Goal: Task Accomplishment & Management: Manage account settings

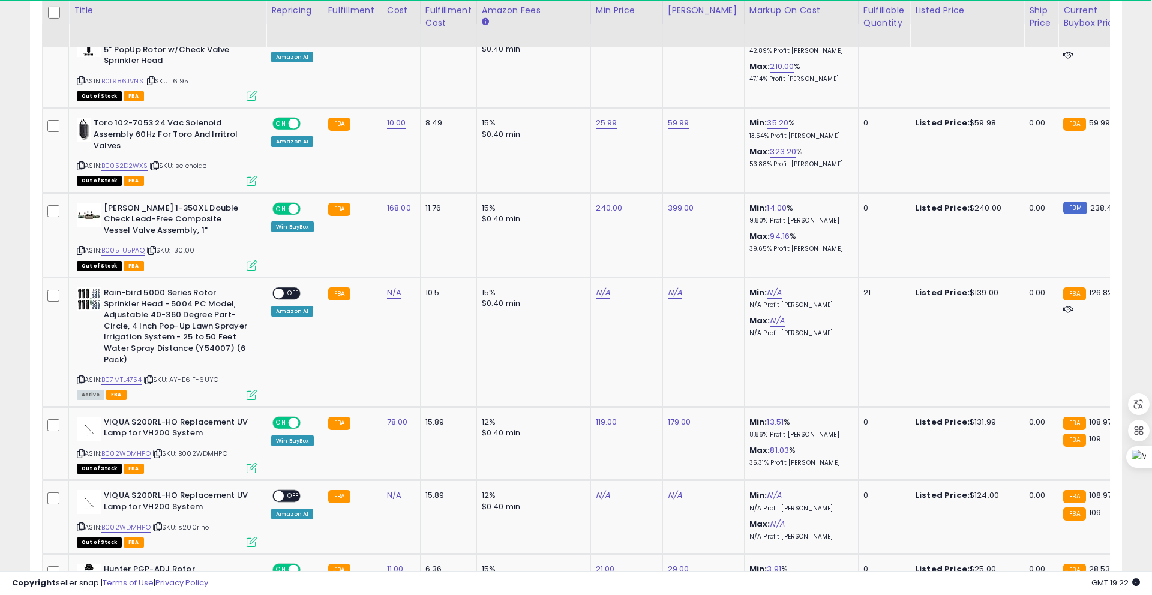
scroll to position [607, 0]
click at [277, 295] on span at bounding box center [279, 293] width 10 height 10
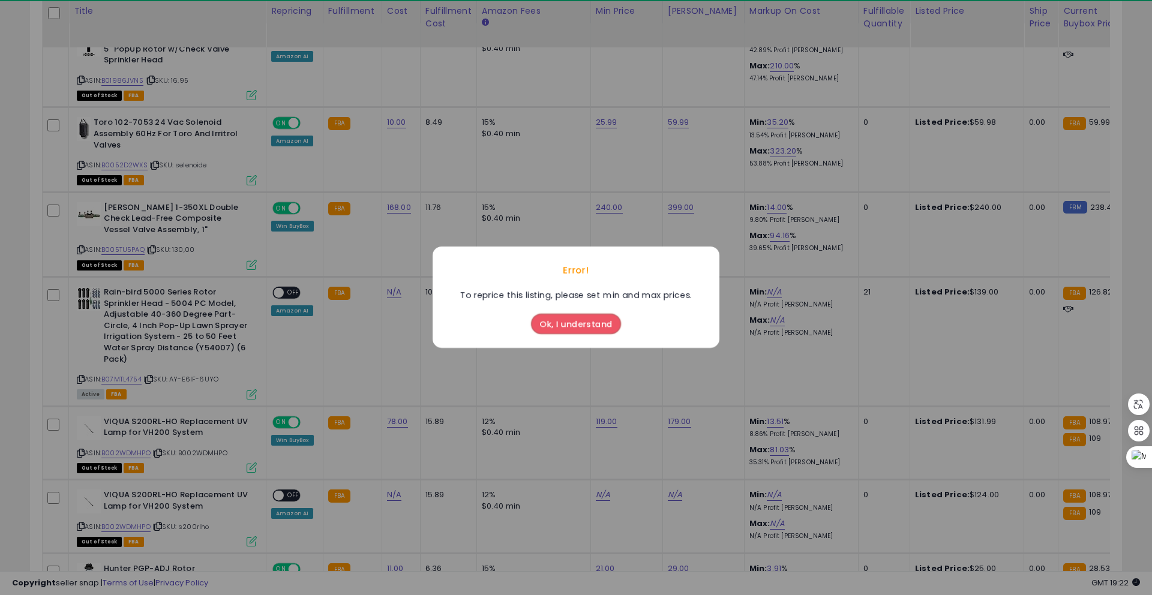
click at [559, 330] on button "Ok, I understand" at bounding box center [576, 324] width 90 height 20
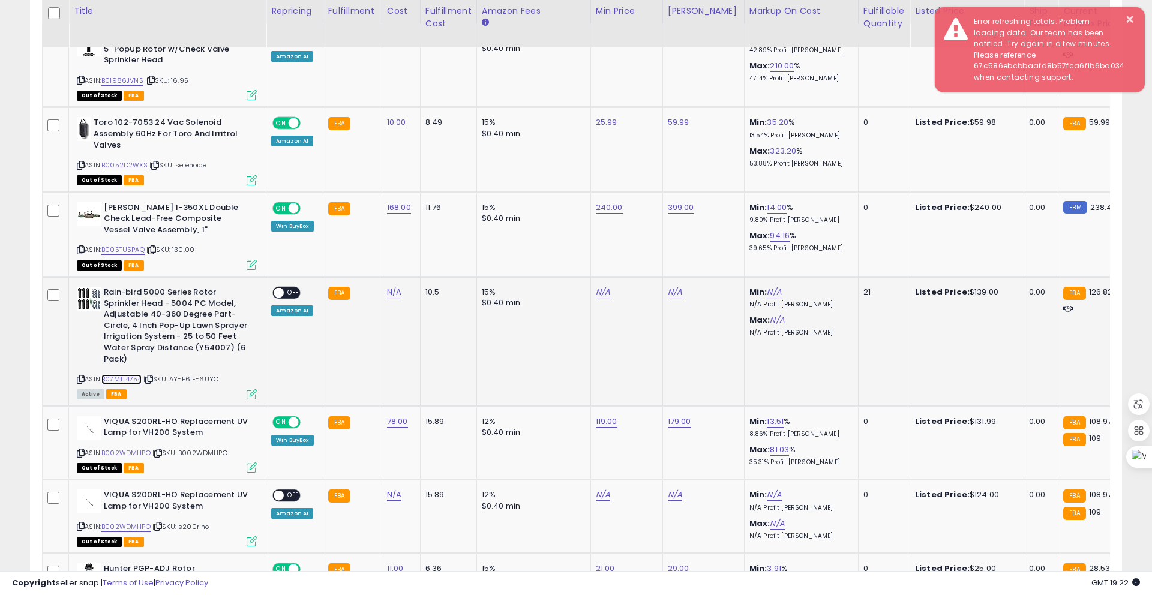
click at [125, 378] on link "B07MTL4754" at bounding box center [121, 380] width 40 height 10
click at [598, 294] on link "N/A" at bounding box center [603, 292] width 14 height 12
type input "***"
click at [672, 293] on link "N/A" at bounding box center [675, 292] width 14 height 12
click at [714, 266] on button "submit" at bounding box center [713, 262] width 20 height 18
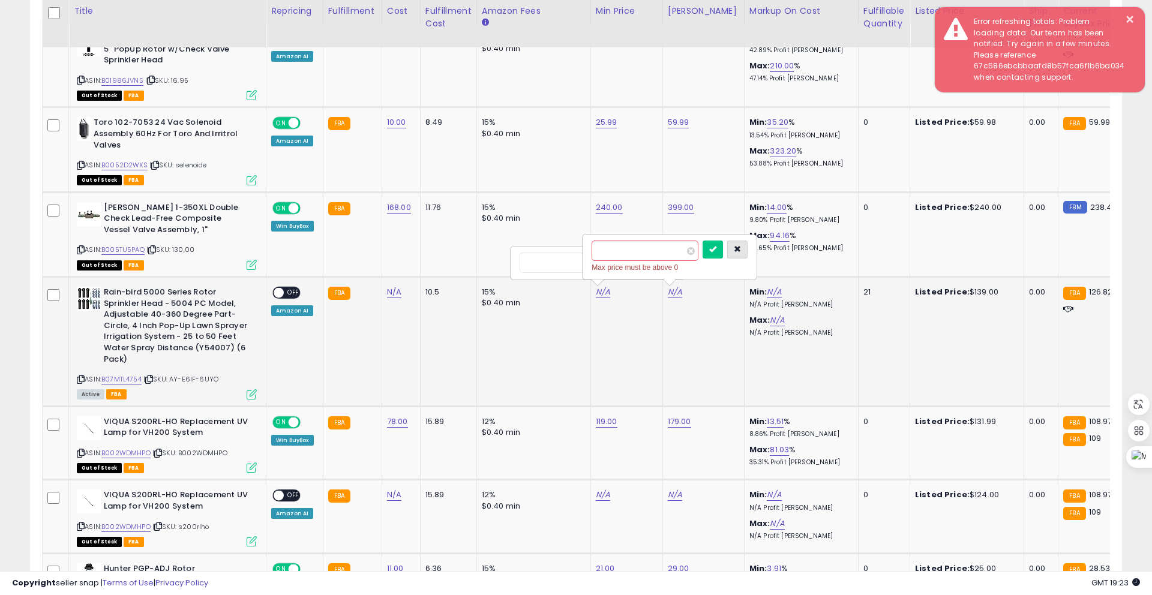
click at [738, 253] on button "button" at bounding box center [737, 250] width 20 height 18
click at [643, 266] on button "submit" at bounding box center [641, 262] width 20 height 18
click at [674, 292] on link "N/A" at bounding box center [675, 292] width 14 height 12
click at [675, 292] on link "N/A" at bounding box center [675, 292] width 14 height 12
type input "***"
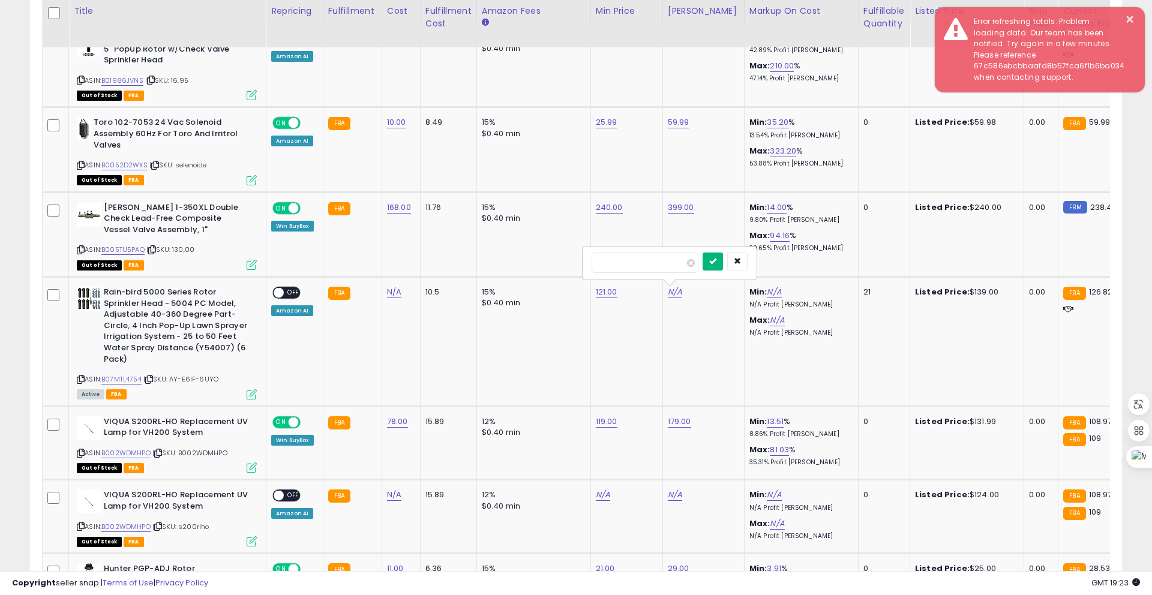
click at [717, 265] on icon "submit" at bounding box center [712, 260] width 7 height 7
click at [282, 295] on span at bounding box center [279, 293] width 10 height 10
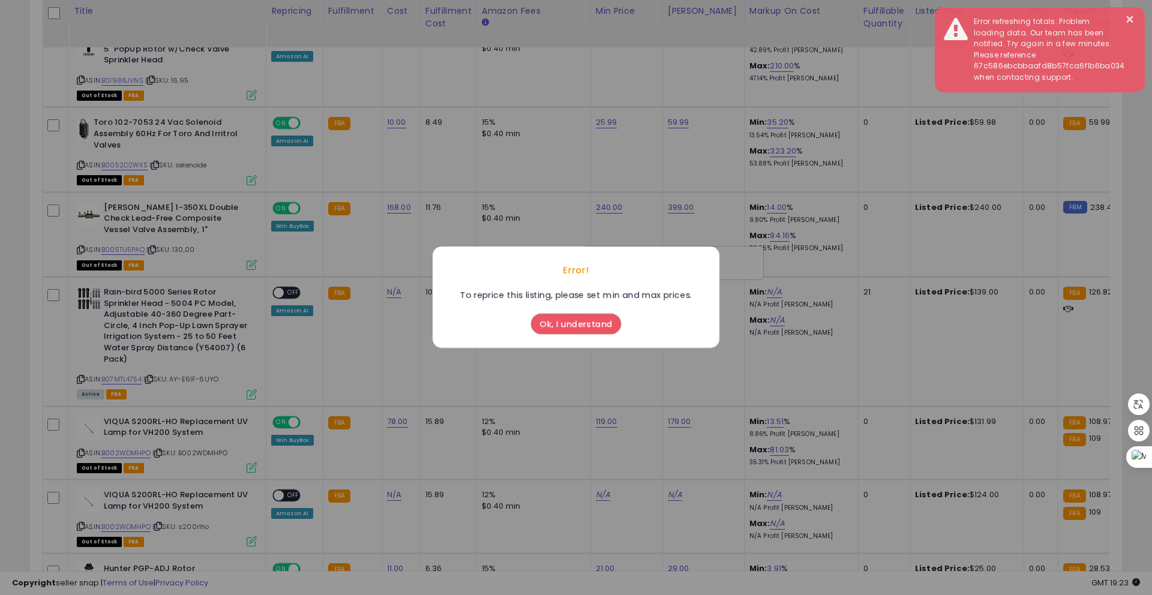
click at [548, 327] on button "Ok, I understand" at bounding box center [576, 324] width 90 height 20
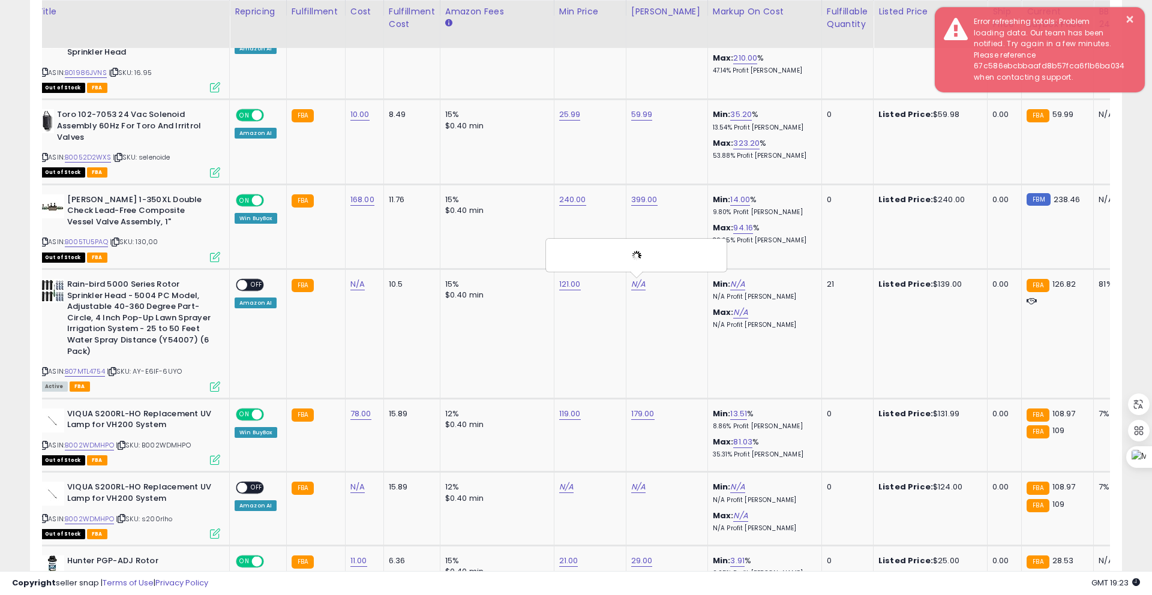
scroll to position [620, 0]
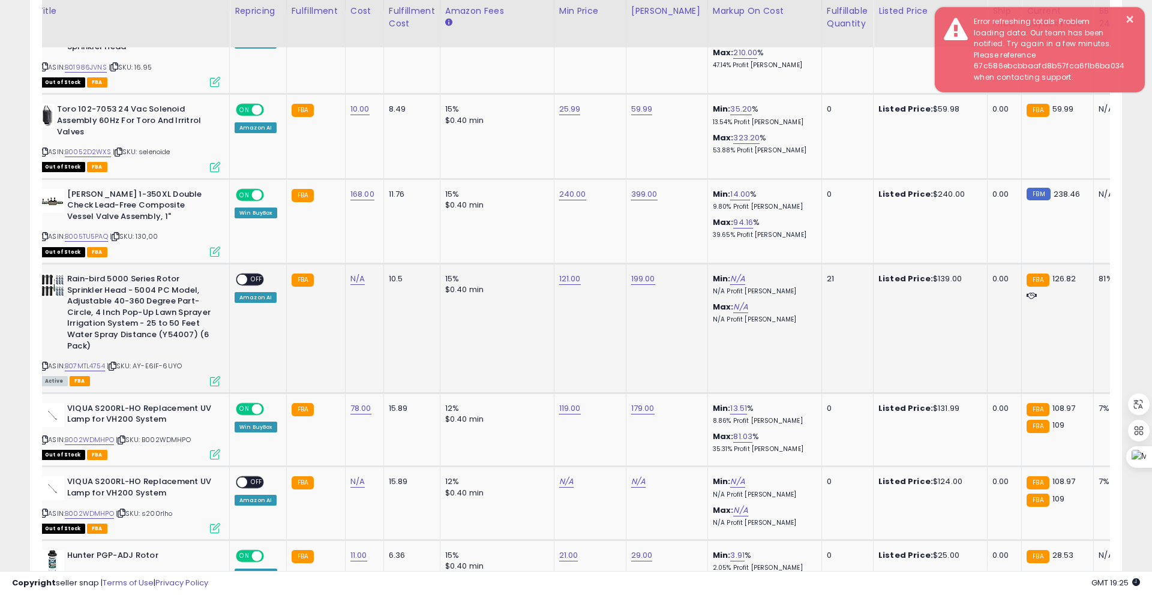
click at [243, 280] on span at bounding box center [242, 280] width 10 height 10
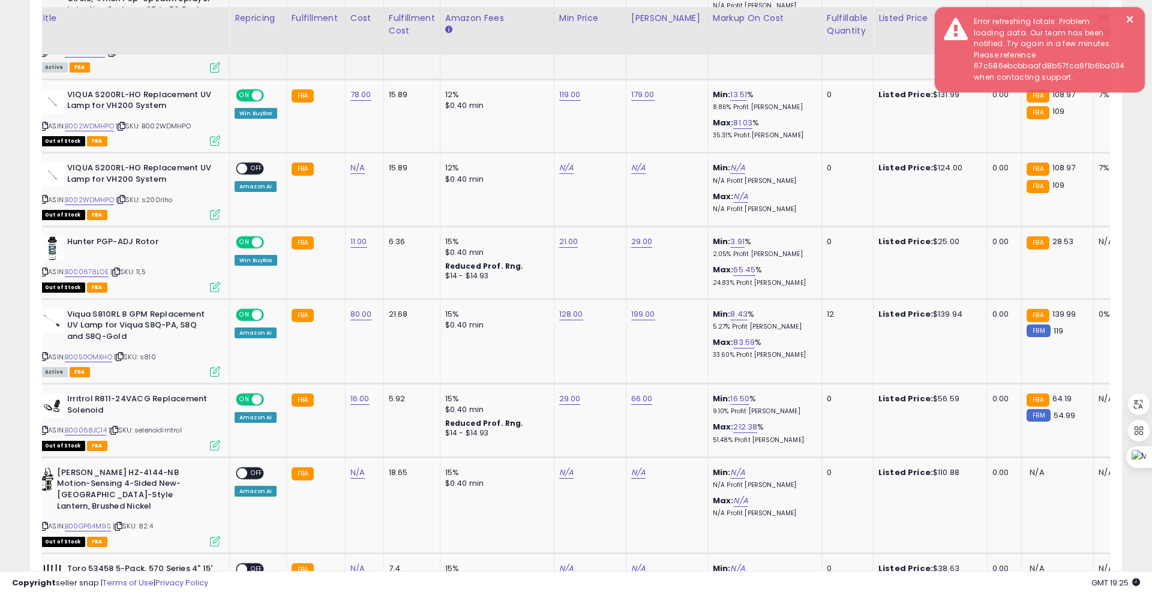
scroll to position [930, 0]
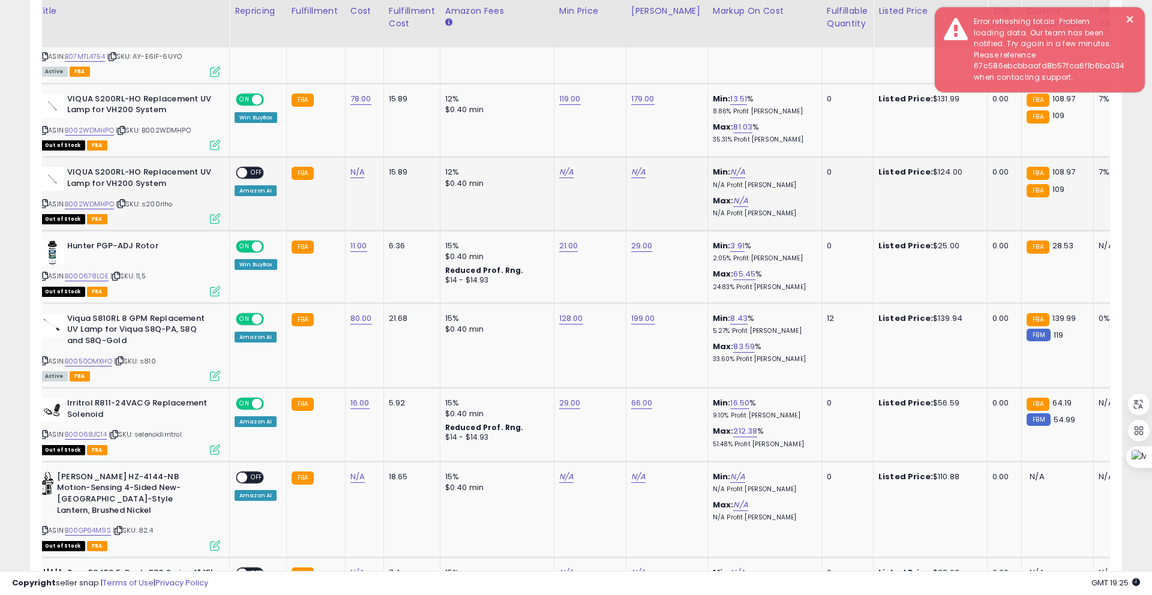
click at [244, 171] on span at bounding box center [242, 173] width 10 height 10
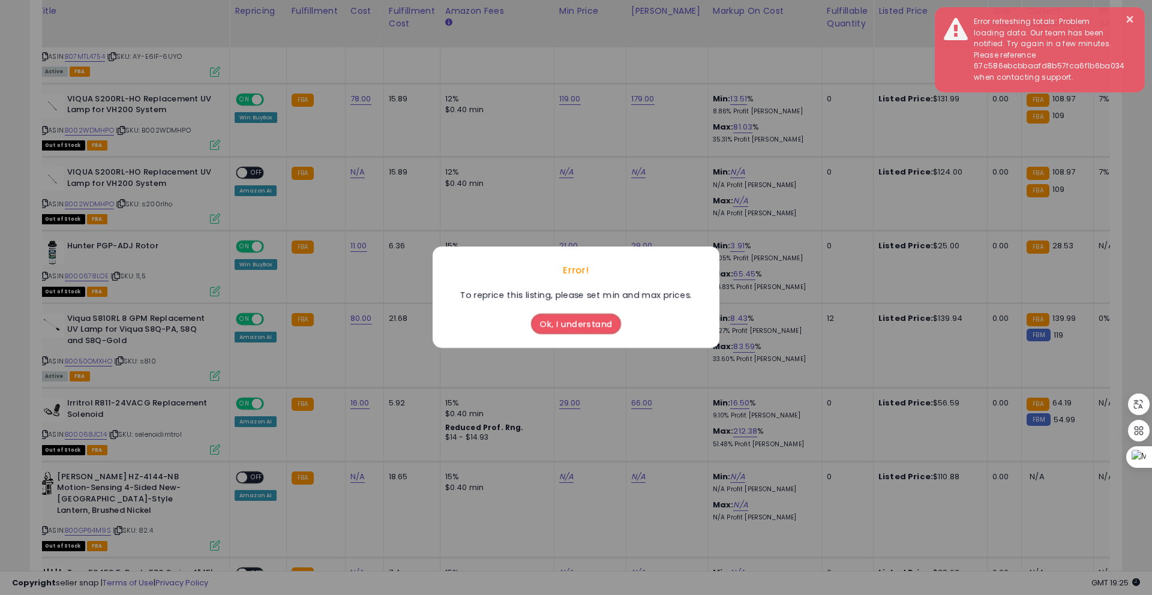
click at [605, 322] on button "Ok, I understand" at bounding box center [576, 324] width 90 height 20
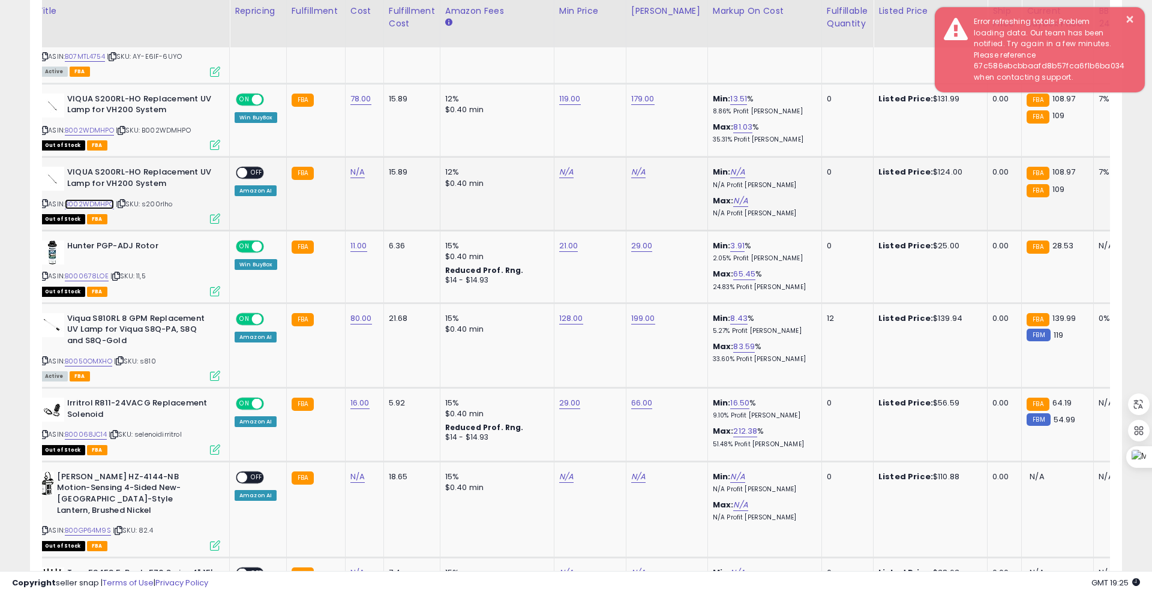
click at [99, 205] on link "B002WDMHPO" at bounding box center [89, 204] width 49 height 10
click at [567, 172] on link "N/A" at bounding box center [566, 172] width 14 height 12
type input "***"
click at [605, 141] on button "submit" at bounding box center [604, 142] width 20 height 18
click at [639, 172] on link "N/A" at bounding box center [638, 172] width 14 height 12
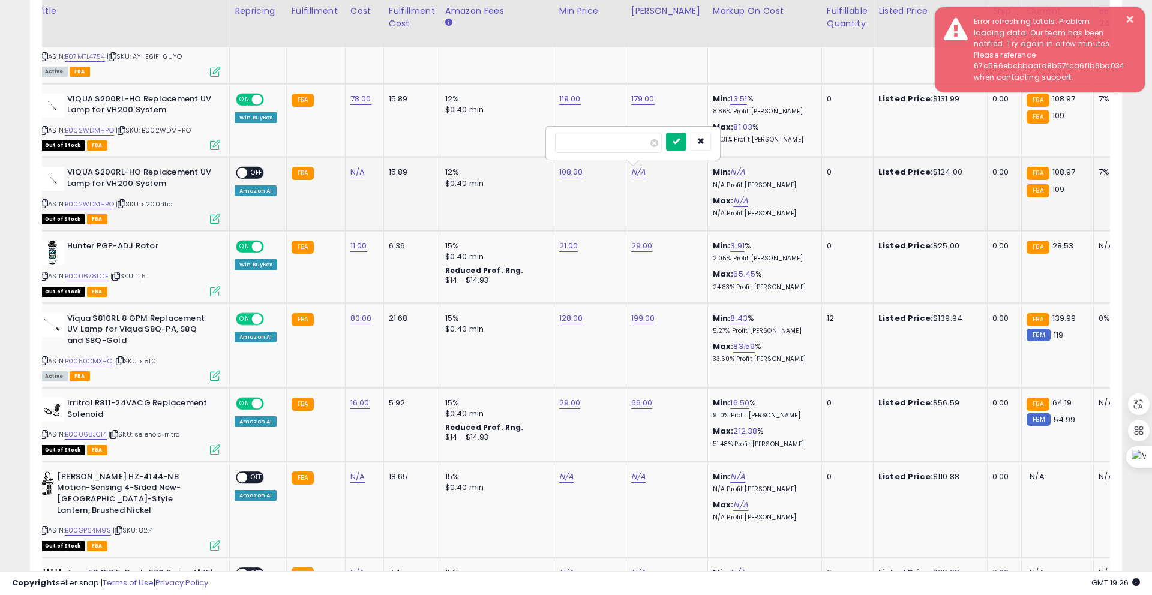
type input "***"
click at [679, 145] on icon "submit" at bounding box center [676, 140] width 7 height 7
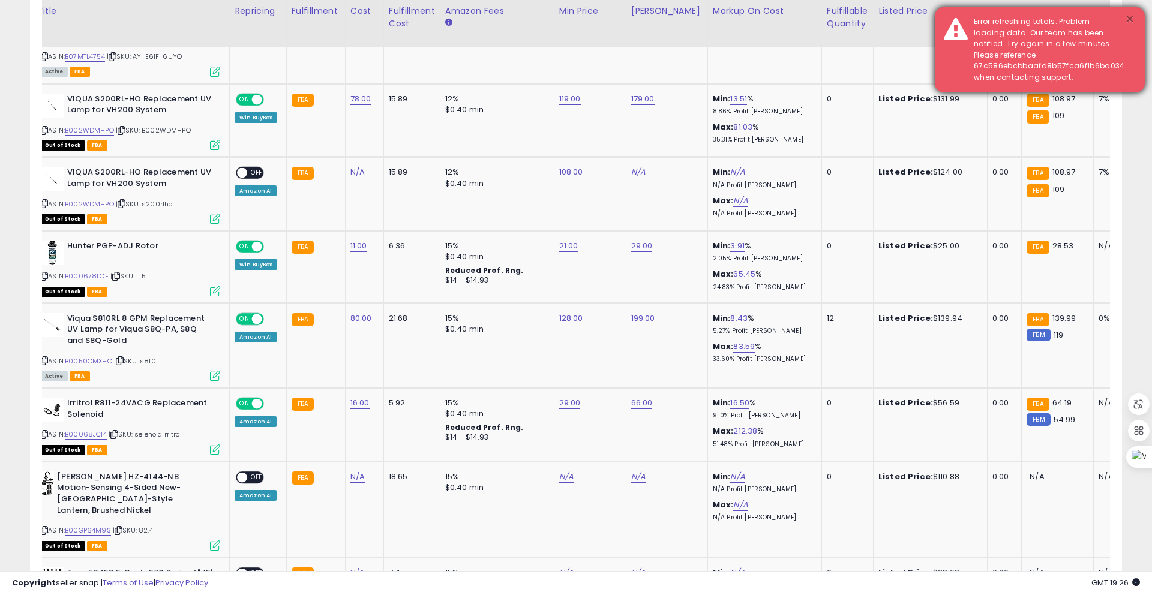
click at [1128, 17] on button "×" at bounding box center [1130, 19] width 10 height 15
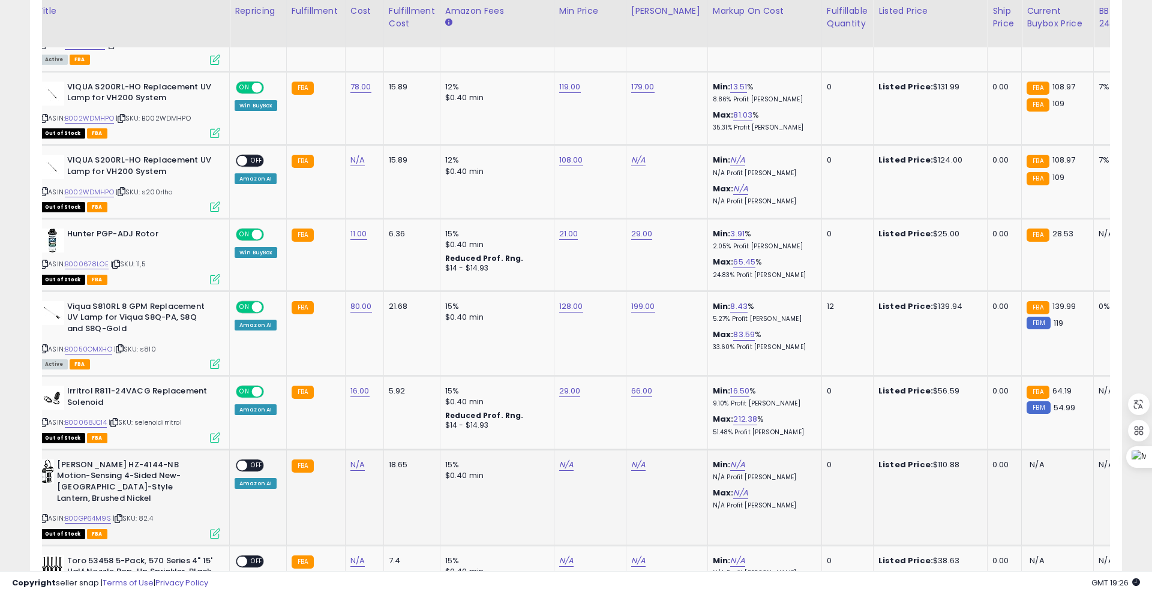
scroll to position [937, 0]
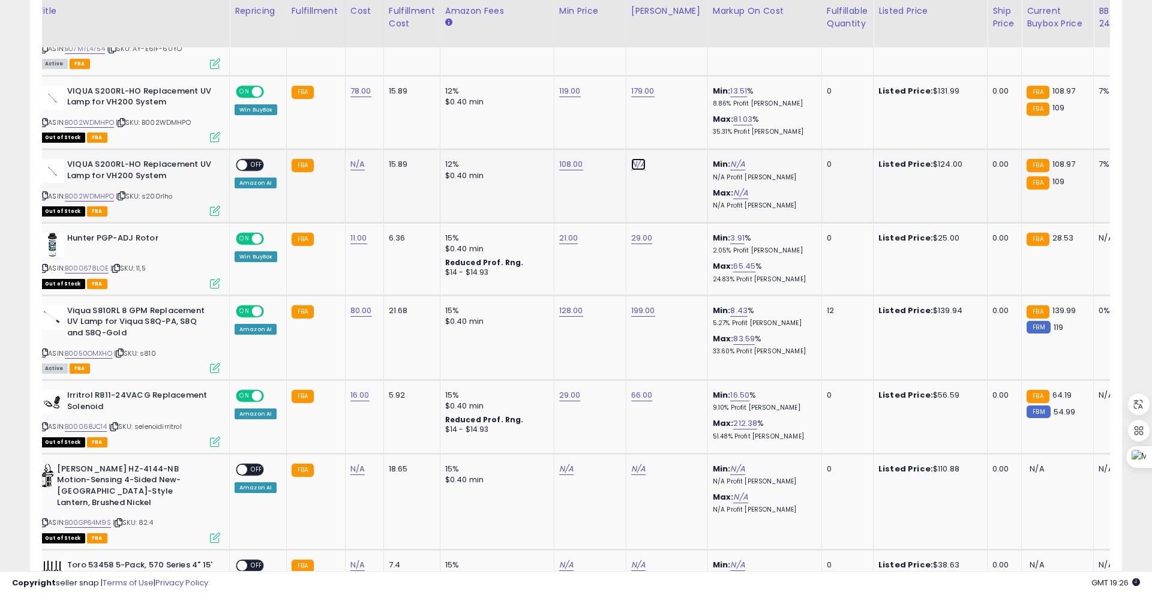
click at [637, 166] on link "N/A" at bounding box center [638, 164] width 14 height 12
type input "***"
click at [684, 139] on button "submit" at bounding box center [676, 134] width 20 height 18
click at [358, 204] on td "N/A" at bounding box center [364, 186] width 38 height 74
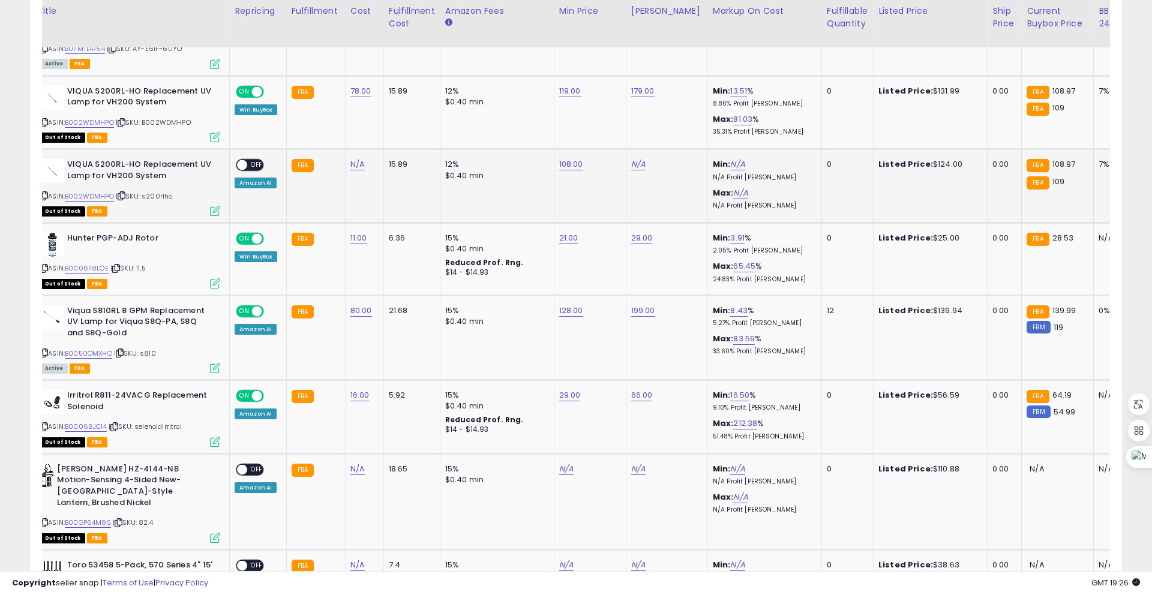
click at [245, 162] on span at bounding box center [242, 165] width 10 height 10
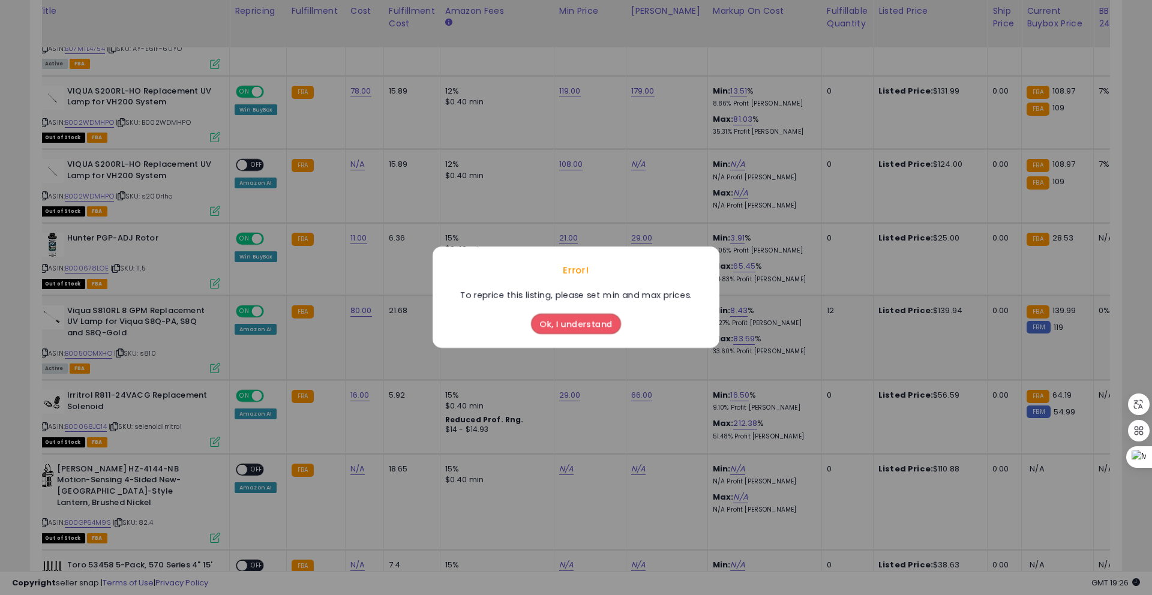
click at [549, 321] on button "Ok, I understand" at bounding box center [576, 324] width 90 height 20
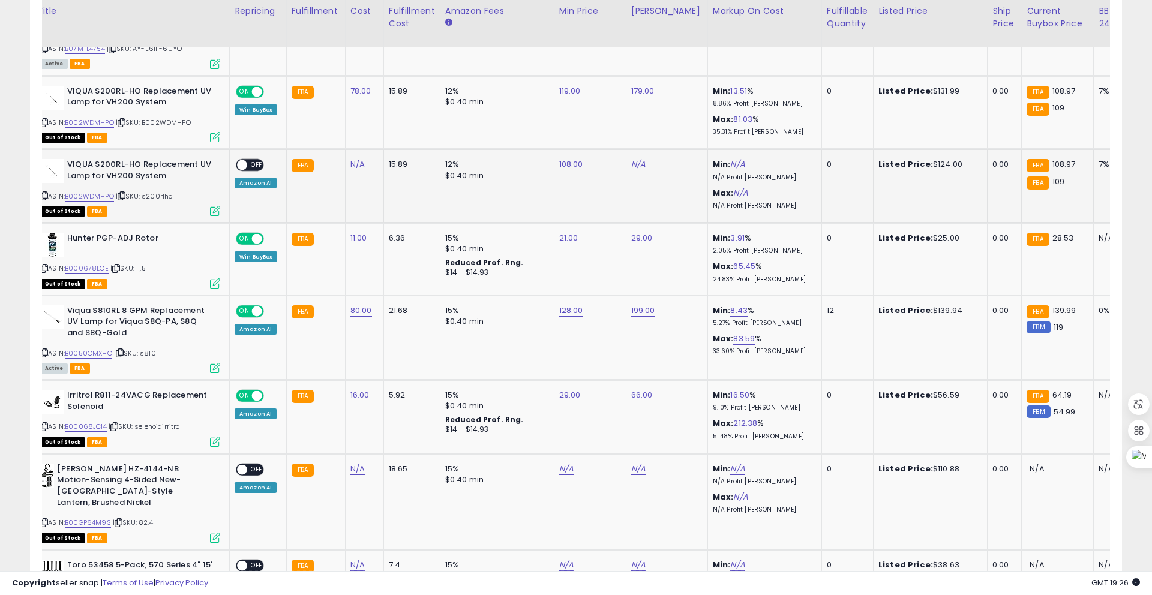
click at [644, 166] on div "N/A *** <!DOCTYPE html> <html lang="en"> <head> <meta charset="utf-8"> <meta ht…" at bounding box center [664, 164] width 67 height 11
click at [639, 163] on link "N/A" at bounding box center [638, 164] width 14 height 12
type input "***"
click at [679, 137] on icon "submit" at bounding box center [676, 133] width 7 height 7
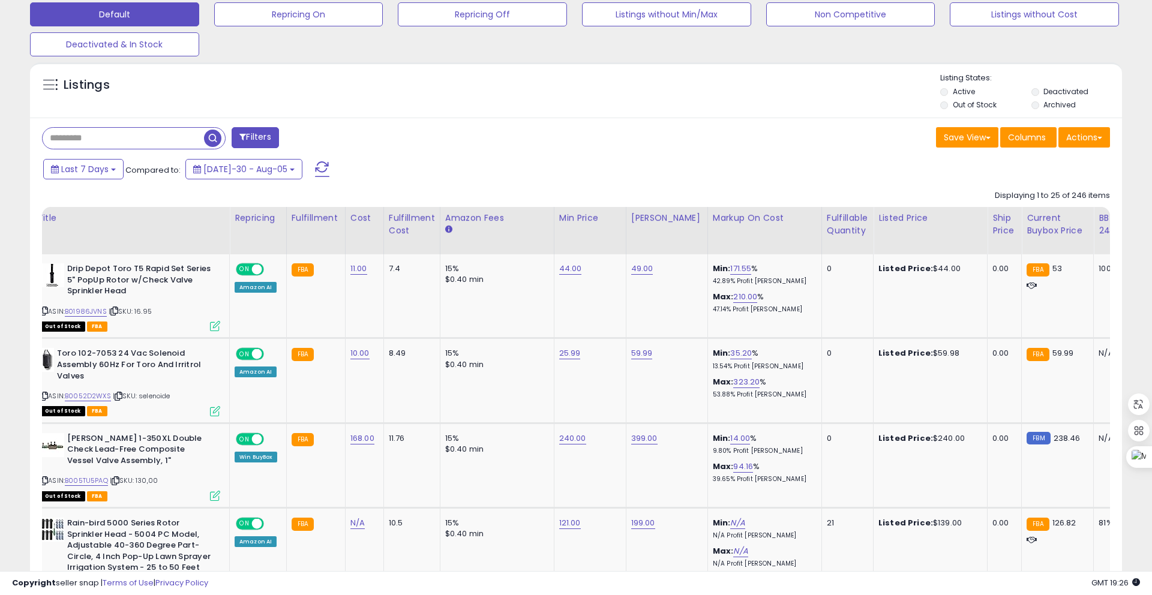
scroll to position [113, 0]
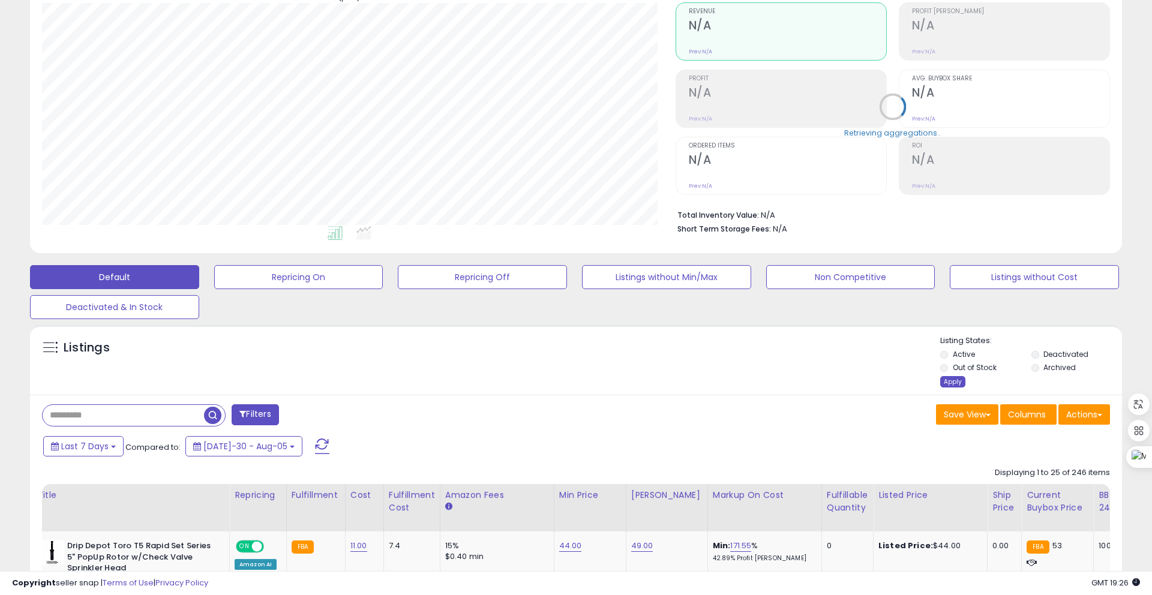
click at [952, 385] on div "Apply" at bounding box center [952, 381] width 25 height 11
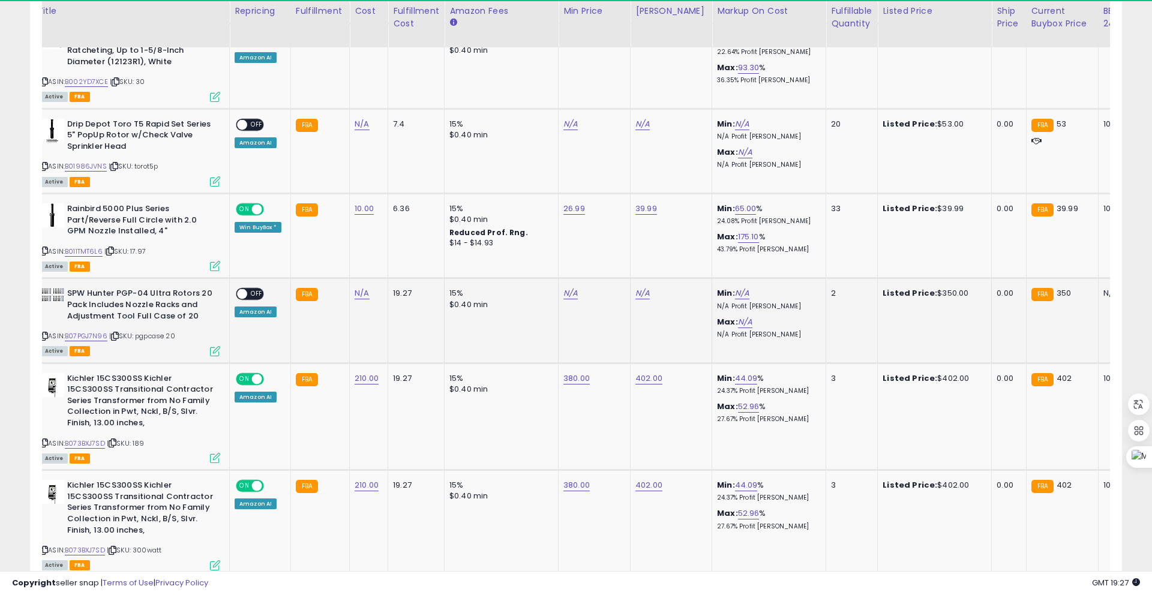
scroll to position [246, 634]
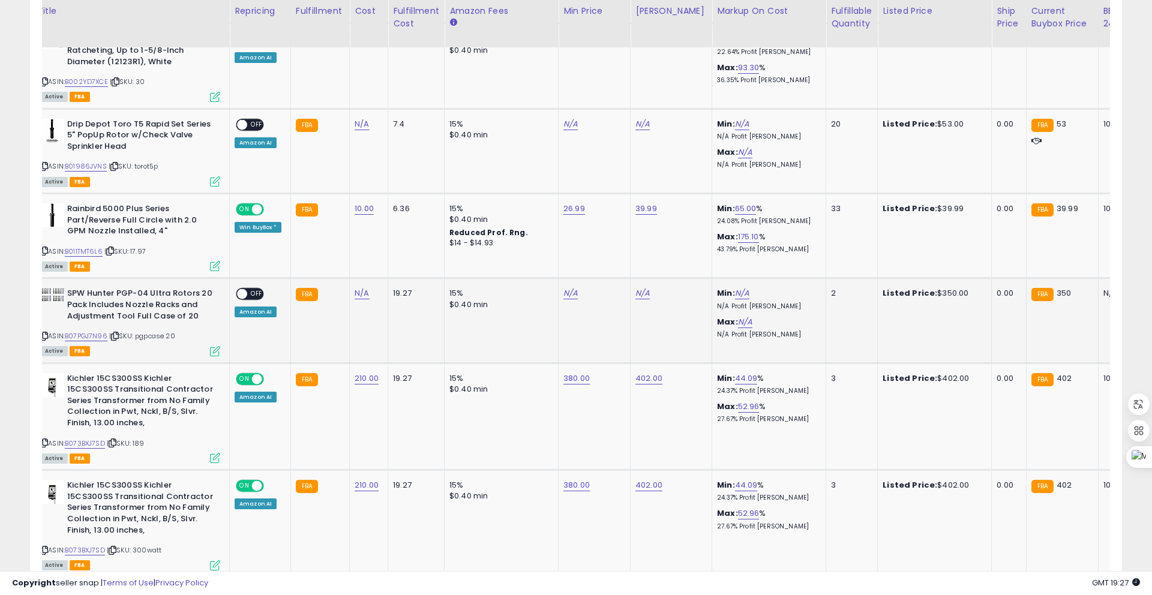
click at [243, 293] on span at bounding box center [242, 294] width 10 height 10
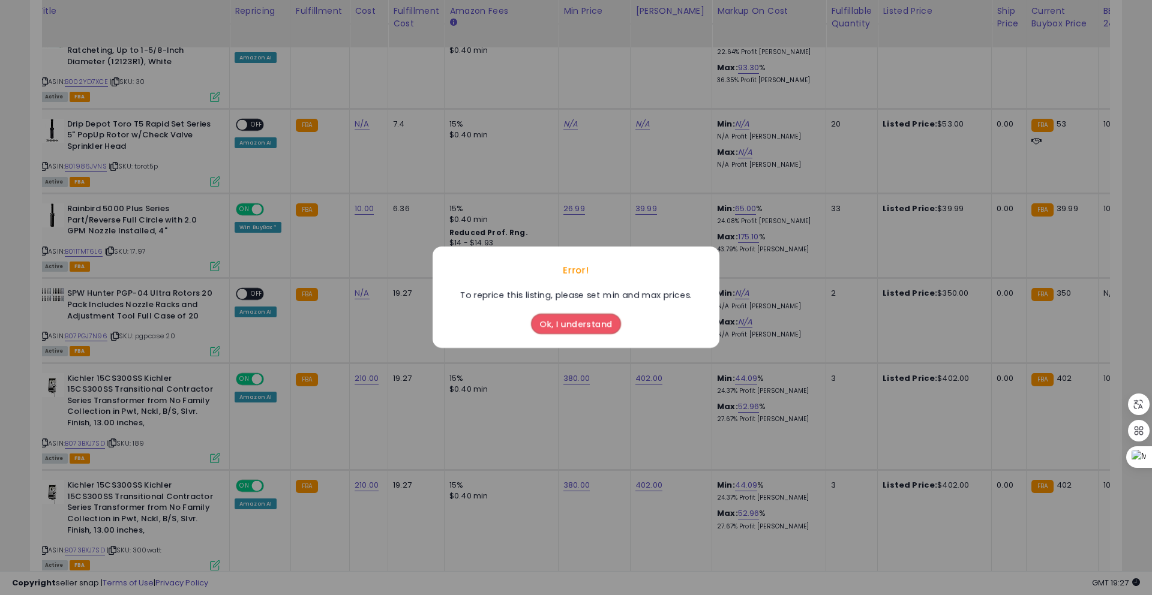
click at [538, 319] on button "Ok, I understand" at bounding box center [576, 324] width 90 height 20
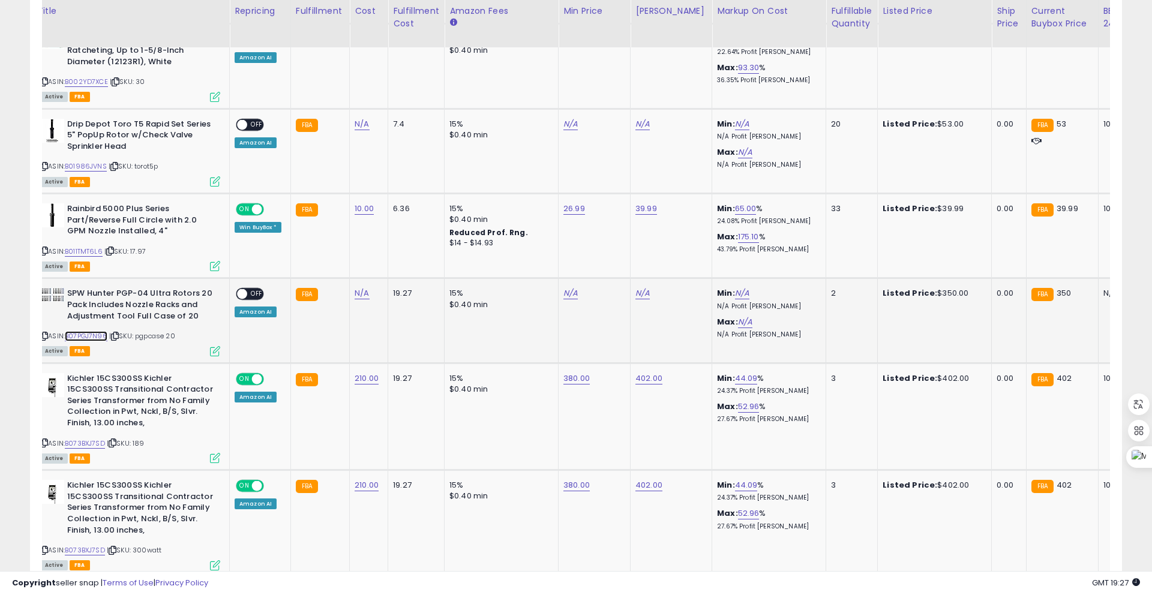
click at [95, 337] on link "B07PGJ7N96" at bounding box center [86, 336] width 43 height 10
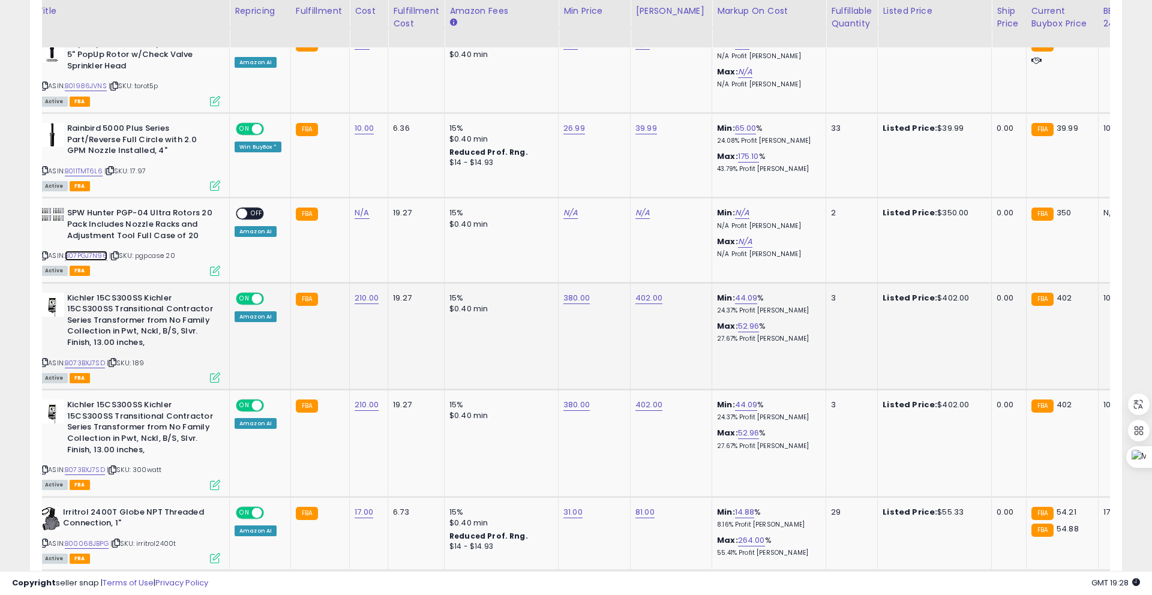
scroll to position [987, 0]
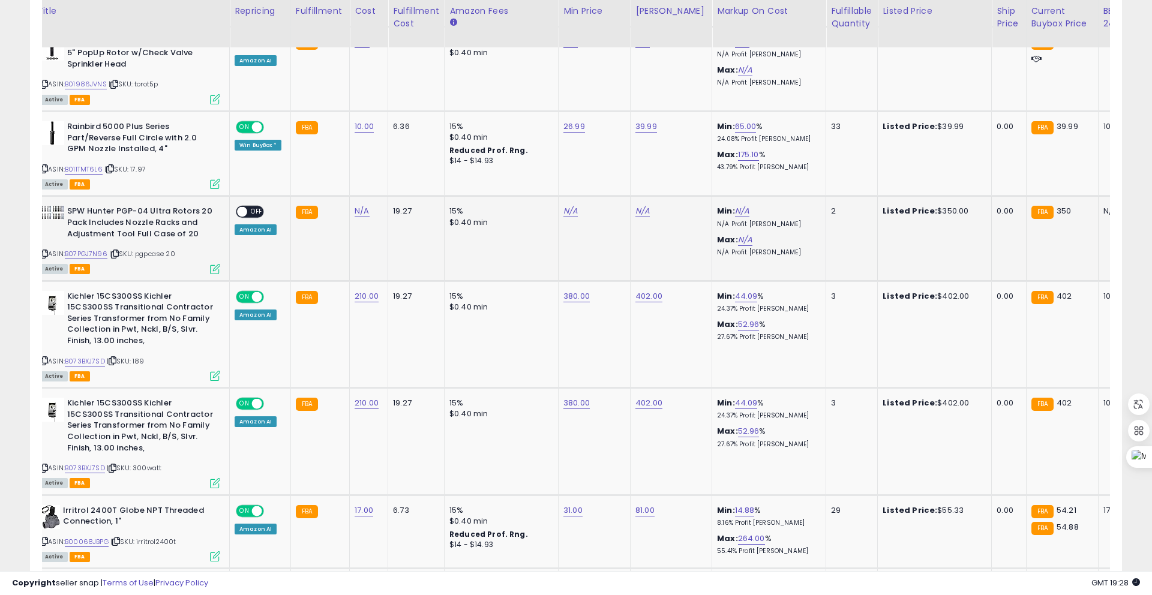
click at [245, 211] on span at bounding box center [242, 212] width 10 height 10
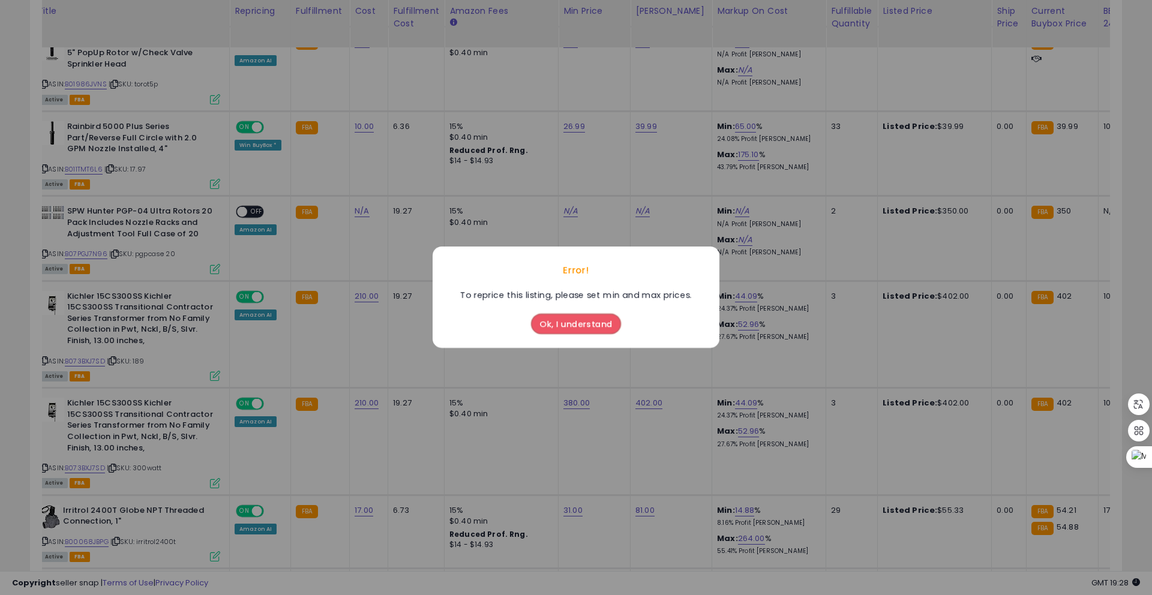
click at [559, 325] on button "Ok, I understand" at bounding box center [576, 324] width 90 height 20
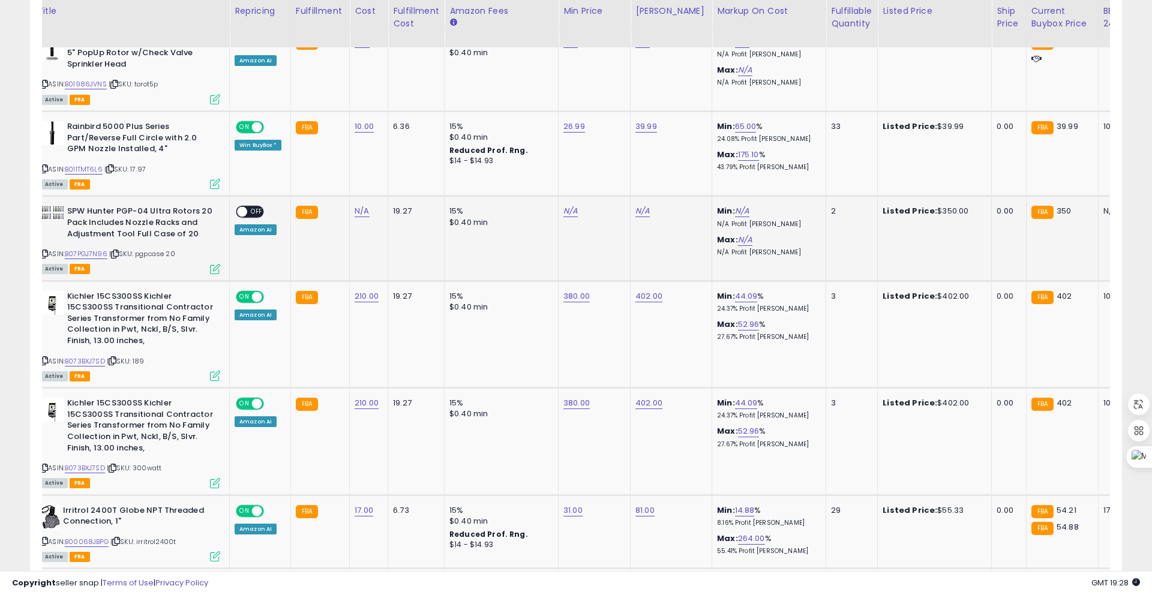
click at [576, 212] on div "N/A" at bounding box center [593, 211] width 58 height 11
click at [569, 48] on link "N/A" at bounding box center [571, 42] width 14 height 12
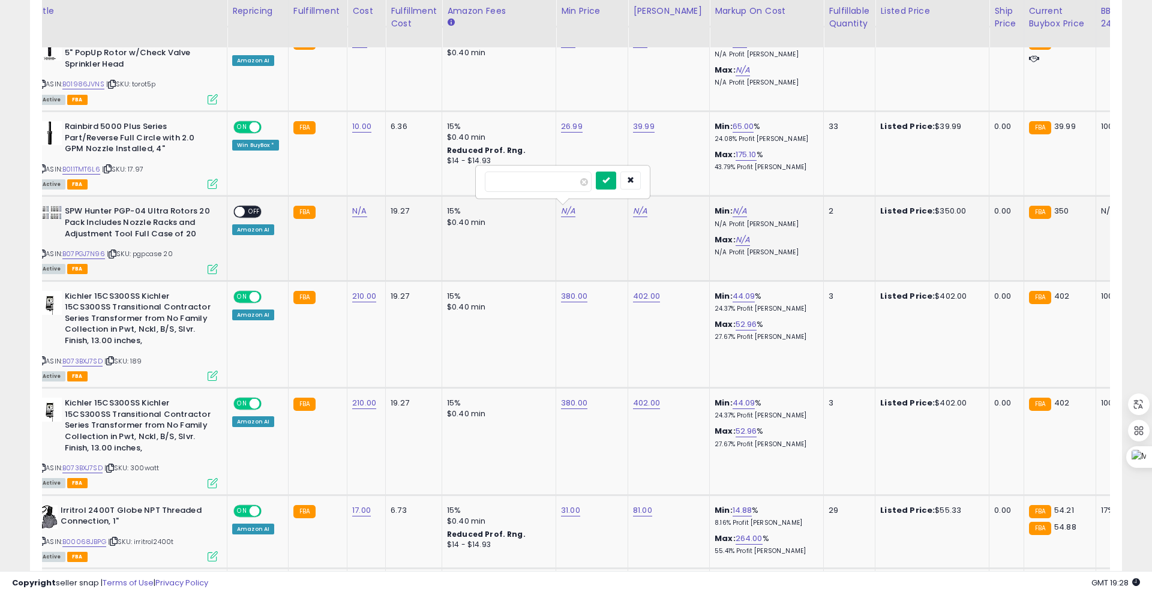
type input "***"
click at [610, 184] on icon "submit" at bounding box center [606, 179] width 7 height 7
click at [610, 170] on icon "submit" at bounding box center [606, 167] width 7 height 7
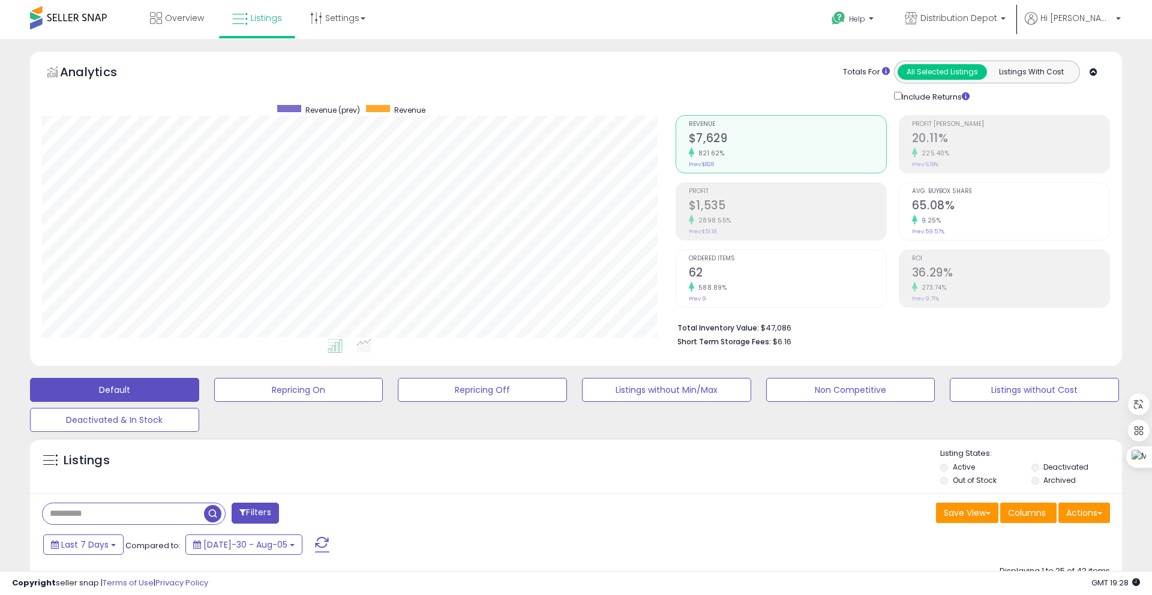
scroll to position [859, 0]
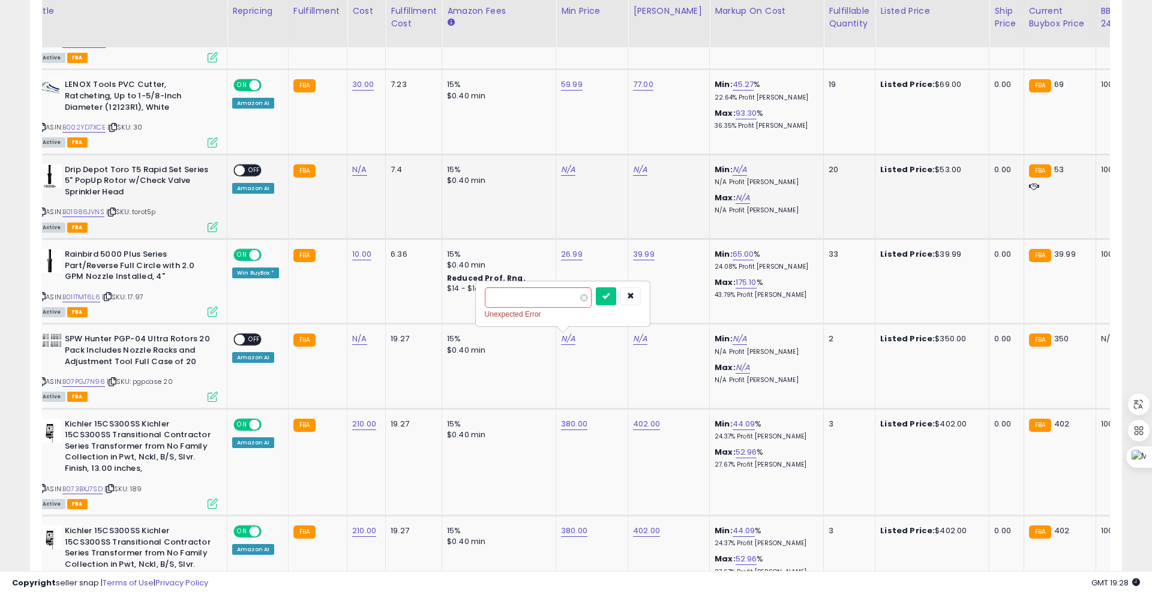
click at [241, 173] on span at bounding box center [240, 170] width 10 height 10
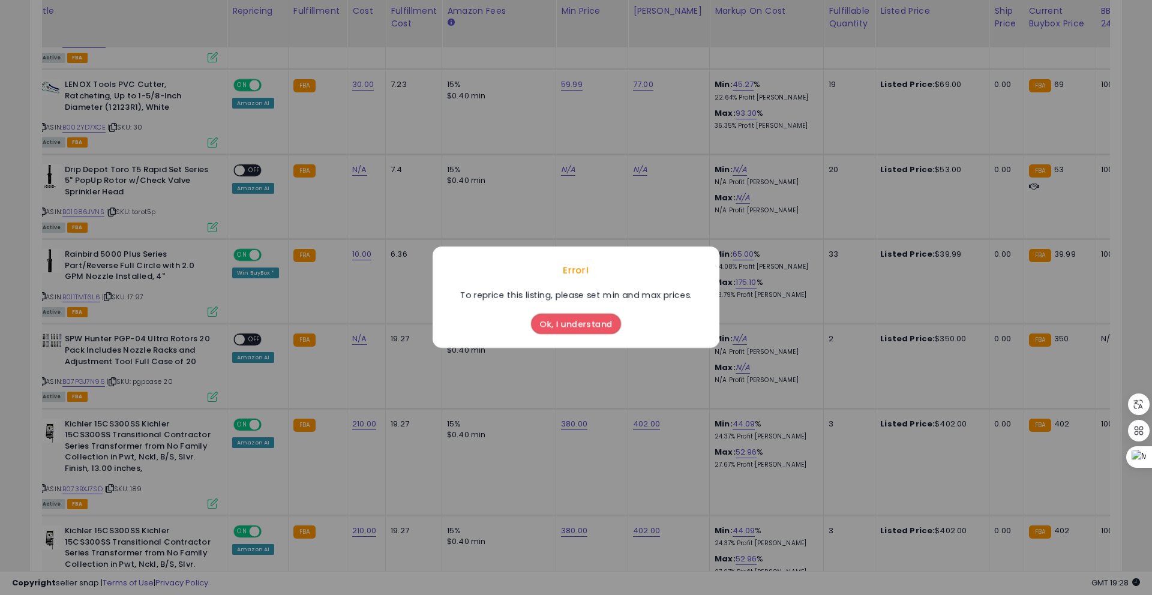
click at [556, 326] on button "Ok, I understand" at bounding box center [576, 324] width 90 height 20
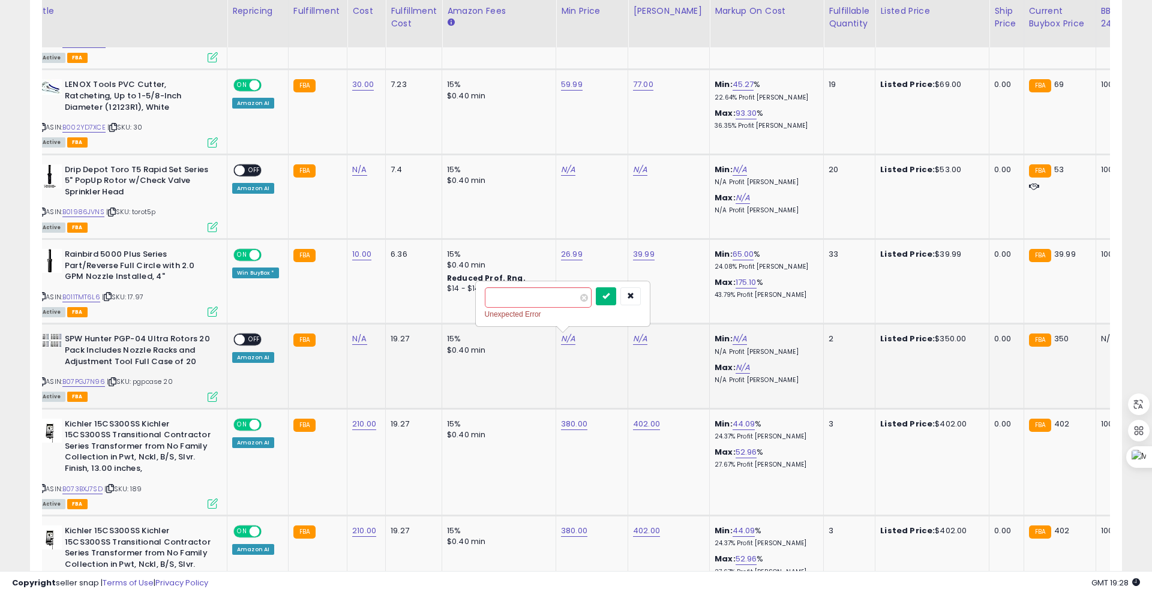
click at [610, 296] on icon "submit" at bounding box center [606, 295] width 7 height 7
click at [611, 301] on button "submit" at bounding box center [606, 296] width 20 height 18
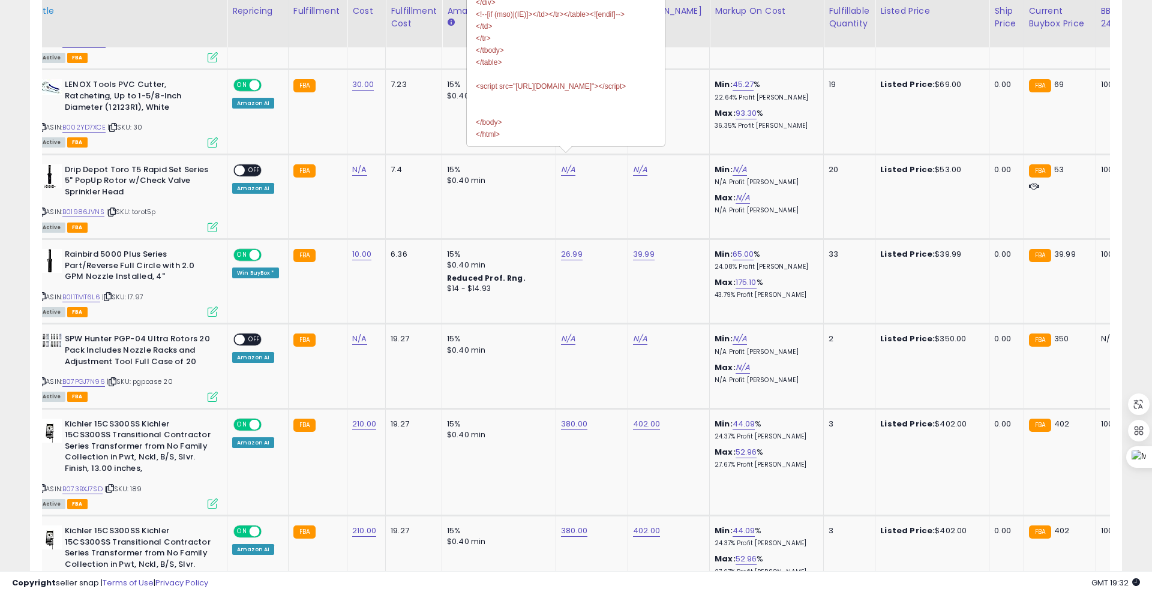
click at [149, 25] on th "Title" at bounding box center [128, 23] width 197 height 47
